Goal: Task Accomplishment & Management: Use online tool/utility

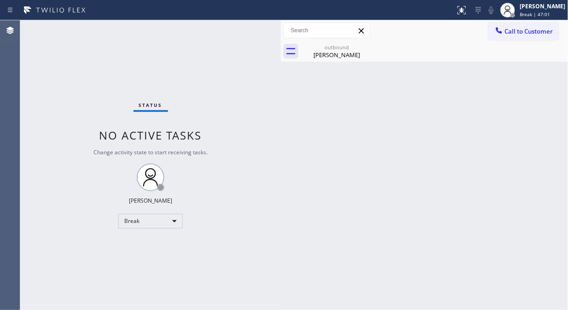
click at [66, 114] on div "Status No active tasks Change activity state to start receiving tasks. Fila Gar…" at bounding box center [150, 164] width 260 height 289
click at [530, 12] on span "Break | 47:04" at bounding box center [534, 14] width 30 height 6
click at [113, 77] on div "Status No active tasks Change activity state to start receiving tasks. Fila Gar…" at bounding box center [150, 164] width 260 height 289
click at [166, 219] on div "Break" at bounding box center [150, 220] width 64 height 15
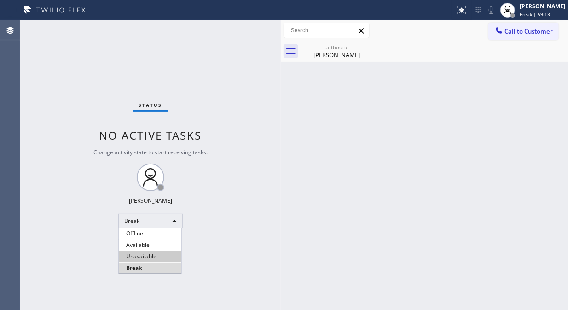
click at [166, 258] on li "Unavailable" at bounding box center [150, 256] width 63 height 11
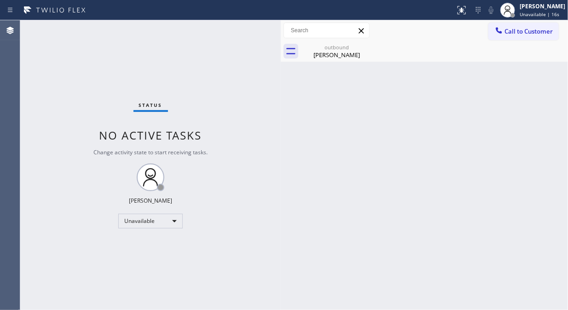
click at [75, 68] on div "Status No active tasks Change activity state to start receiving tasks. [PERSON_…" at bounding box center [150, 164] width 260 height 289
click at [522, 33] on span "Call to Customer" at bounding box center [528, 31] width 48 height 8
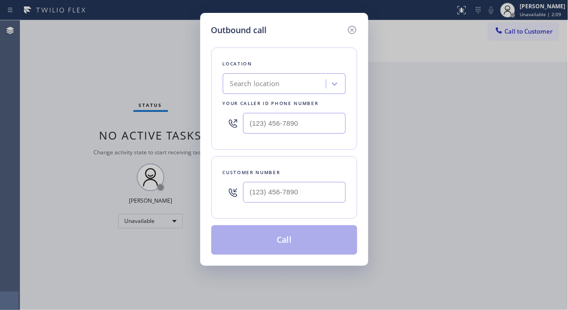
type input "(___) ___-____"
click at [263, 198] on input "(___) ___-____" at bounding box center [294, 192] width 103 height 21
